Goal: Check status: Check status

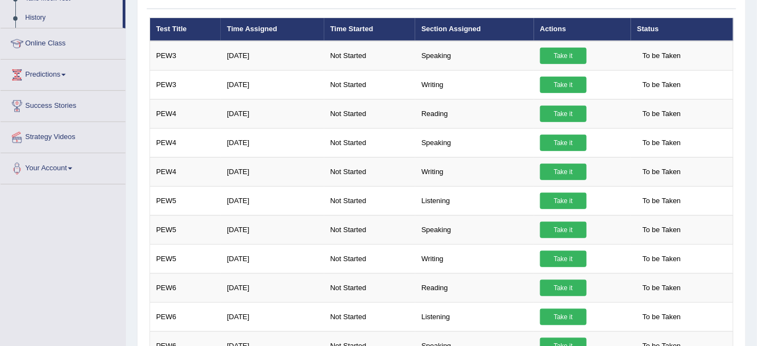
scroll to position [41, 0]
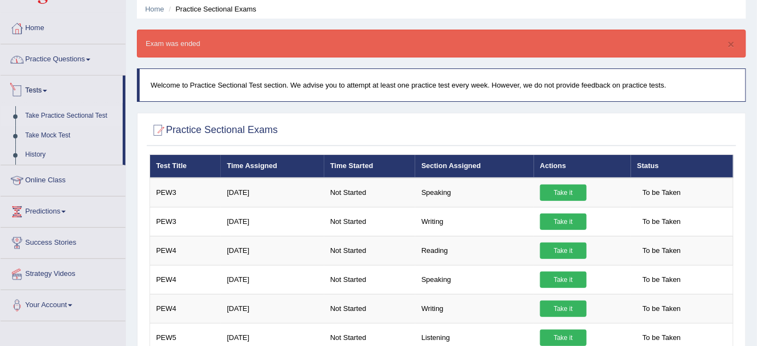
click at [45, 39] on link "Home" at bounding box center [63, 26] width 125 height 27
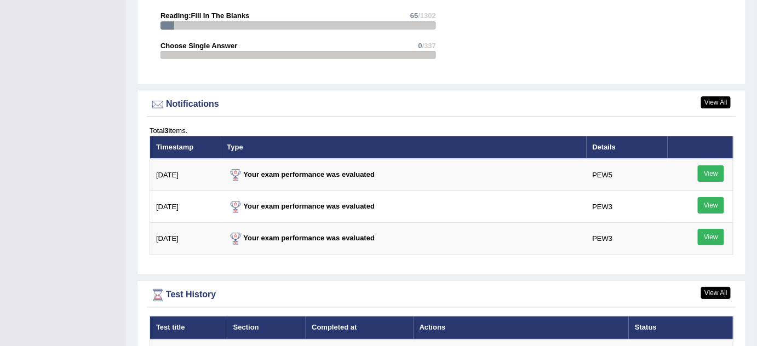
scroll to position [1295, 0]
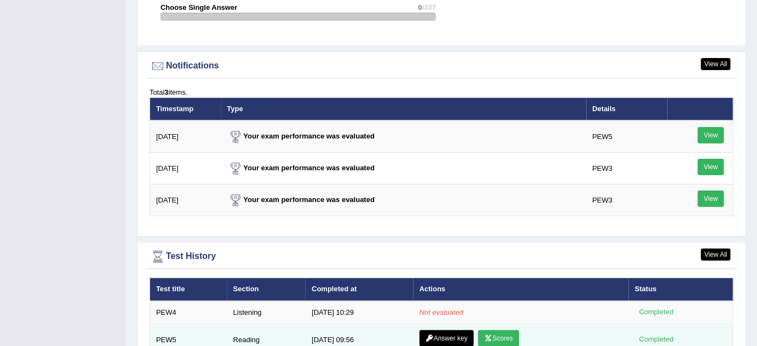
click at [497, 330] on link "Scores" at bounding box center [498, 338] width 41 height 16
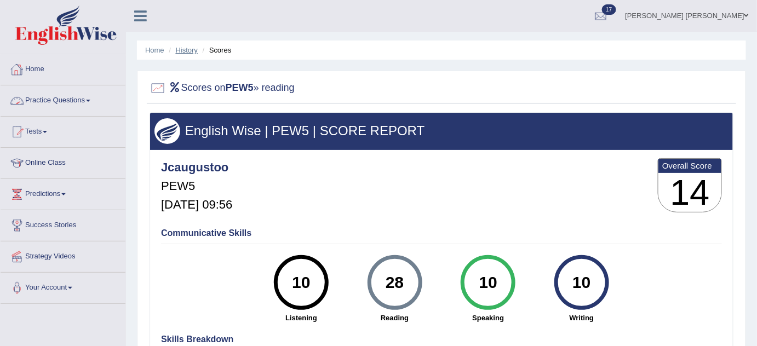
click at [191, 50] on link "History" at bounding box center [187, 50] width 22 height 8
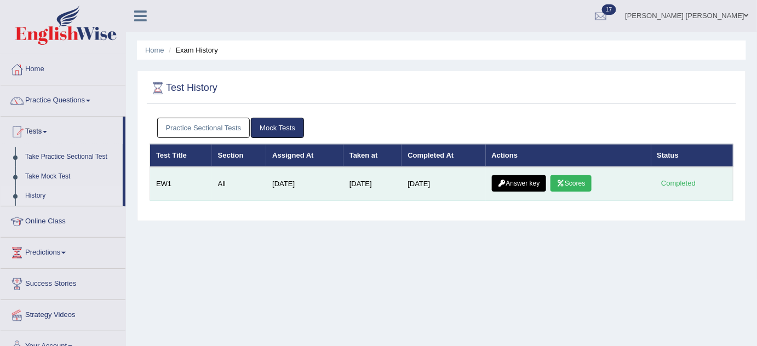
click at [529, 181] on link "Answer key" at bounding box center [519, 183] width 54 height 16
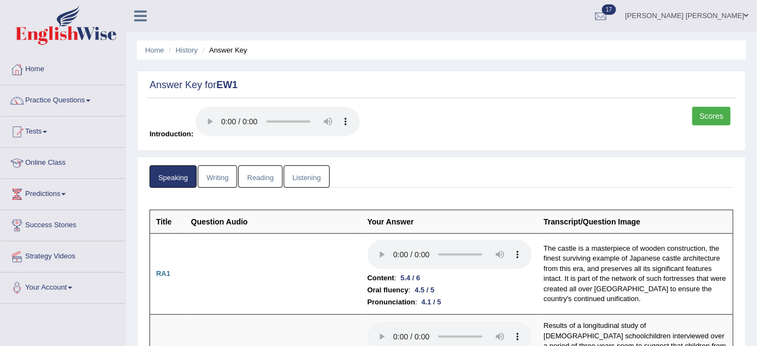
click at [32, 66] on link "Home" at bounding box center [63, 67] width 125 height 27
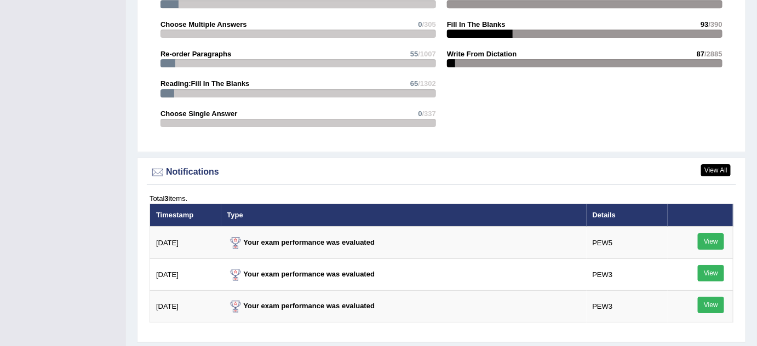
scroll to position [1344, 0]
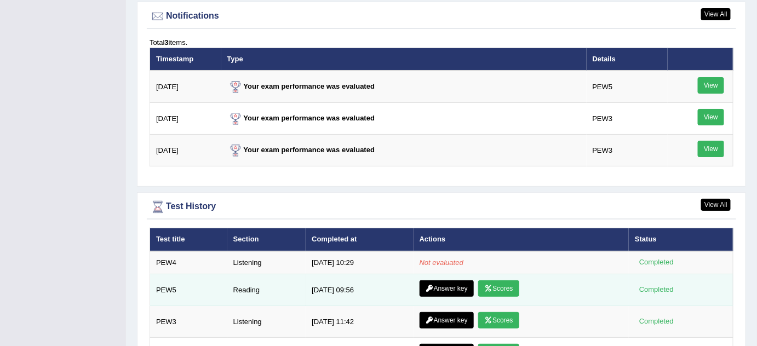
click at [451, 281] on link "Answer key" at bounding box center [447, 289] width 54 height 16
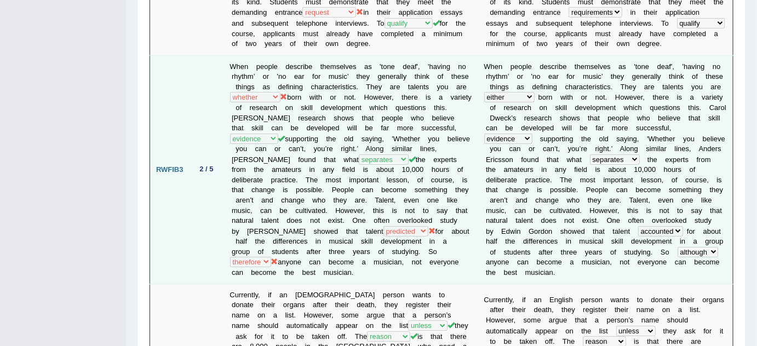
scroll to position [398, 0]
